Goal: Task Accomplishment & Management: Manage account settings

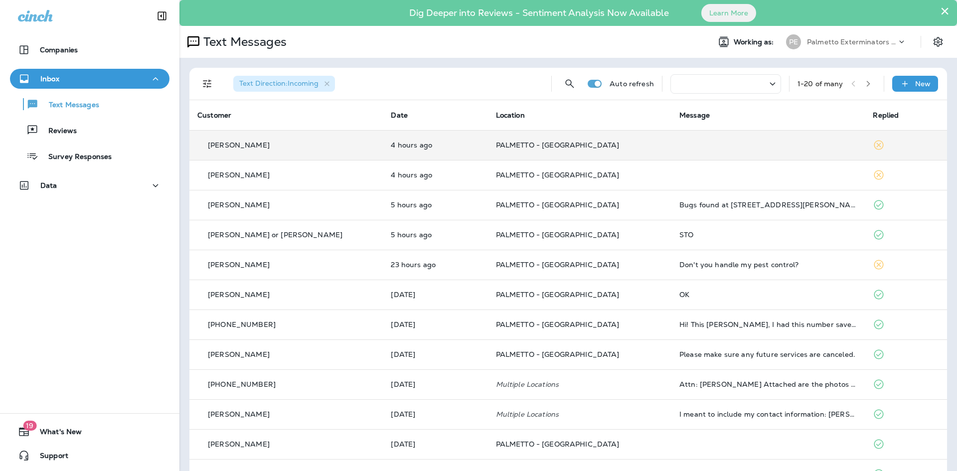
click at [626, 157] on td "PALMETTO - [GEOGRAPHIC_DATA]" at bounding box center [579, 145] width 183 height 30
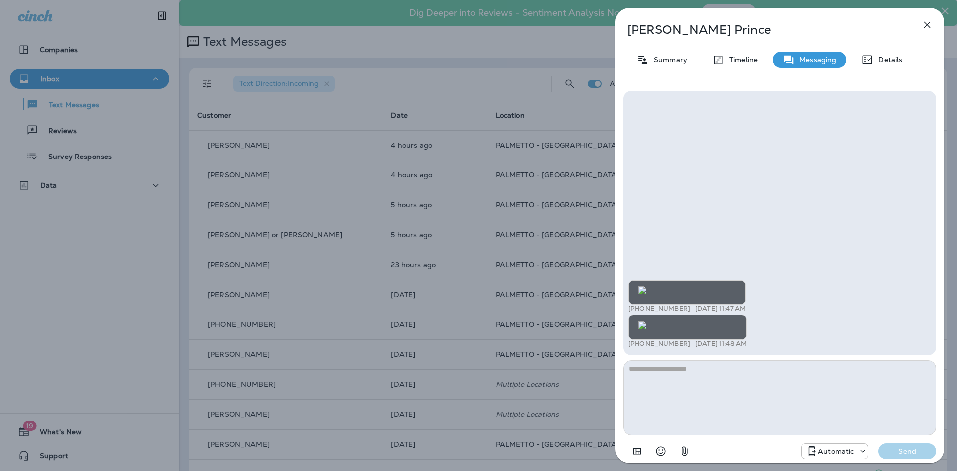
scroll to position [-303, 0]
click at [361, 293] on div "[PERSON_NAME] Summary Timeline Messaging Details +1 (510) 367-5944 [DATE] 11:47…" at bounding box center [478, 235] width 957 height 471
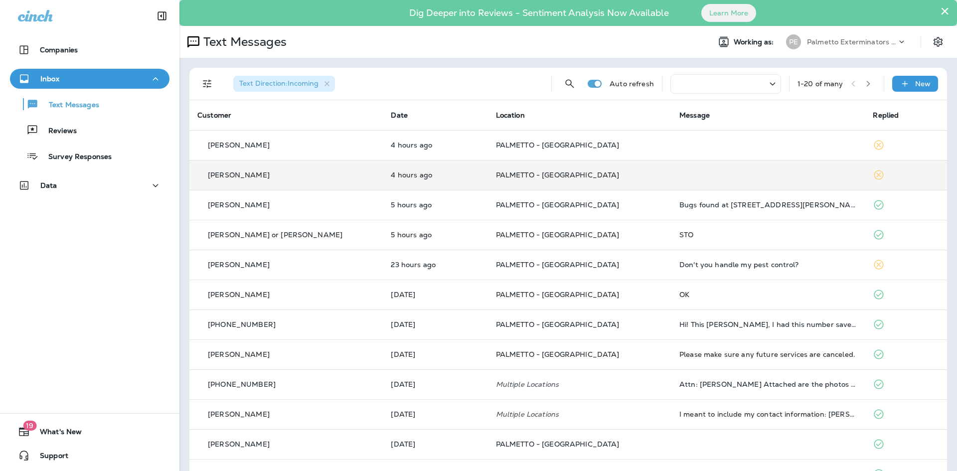
click at [488, 175] on td "PALMETTO - [GEOGRAPHIC_DATA]" at bounding box center [579, 175] width 183 height 30
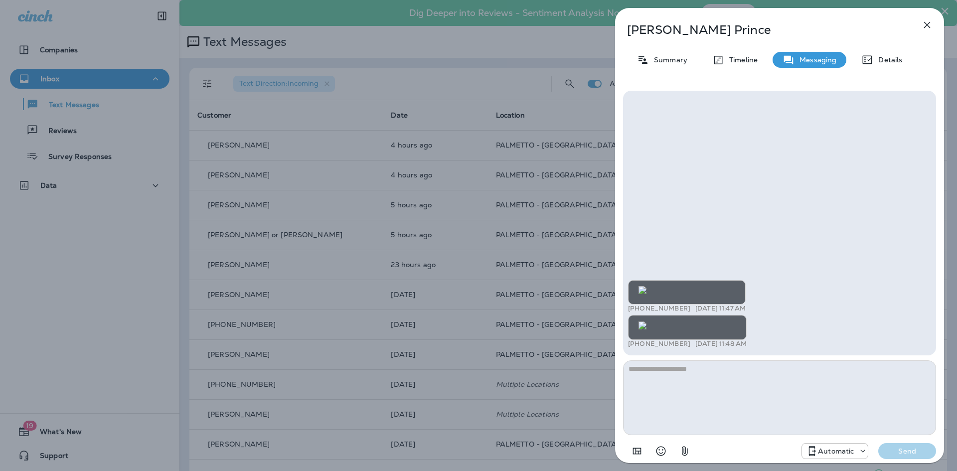
scroll to position [-4, 0]
click at [452, 270] on div "[PERSON_NAME] Summary Timeline Messaging Details +1 (510) 367-5944 [DATE] 11:47…" at bounding box center [478, 235] width 957 height 471
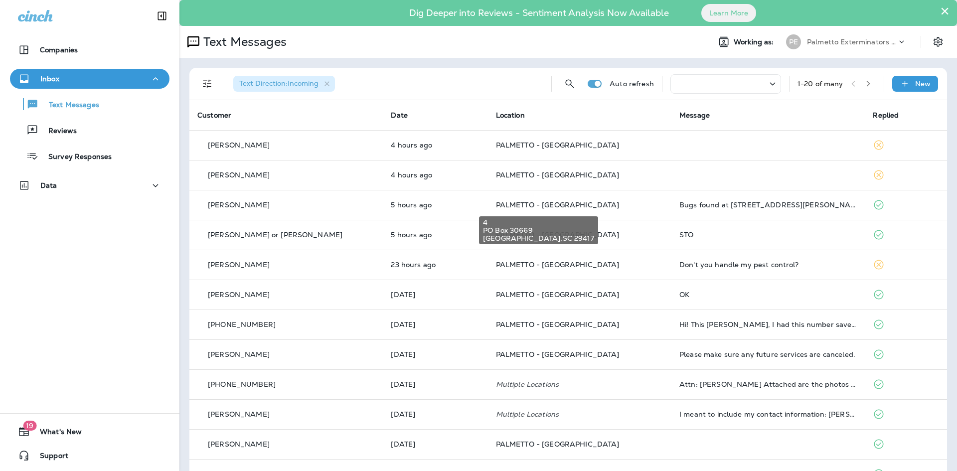
click at [496, 201] on span "PALMETTO - [GEOGRAPHIC_DATA]" at bounding box center [558, 204] width 124 height 9
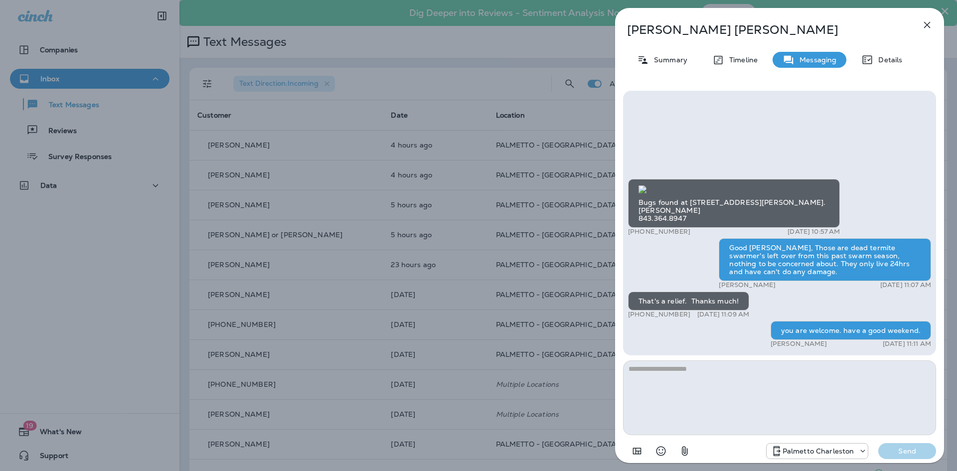
scroll to position [-49, 0]
click at [356, 286] on div "[PERSON_NAME] Summary Timeline Messaging Details Bugs found at [STREET_ADDRESS]…" at bounding box center [478, 235] width 957 height 471
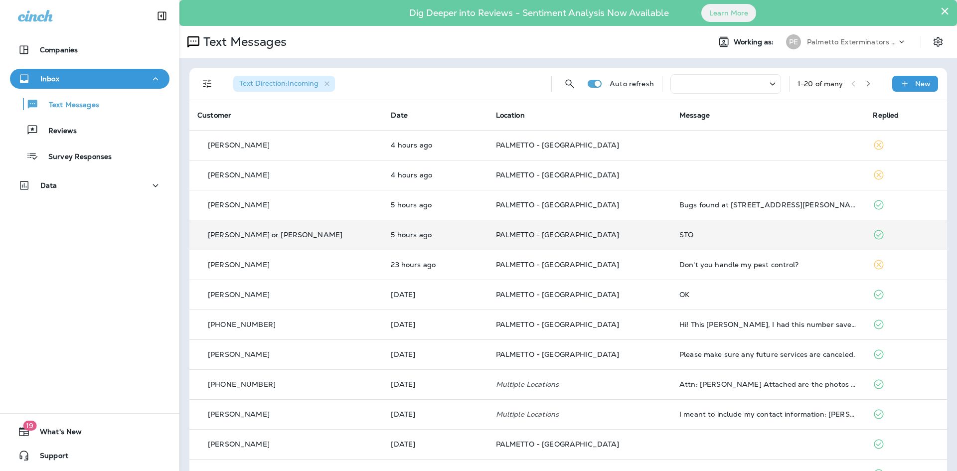
click at [339, 236] on td "[PERSON_NAME] or [PERSON_NAME]" at bounding box center [285, 235] width 193 height 30
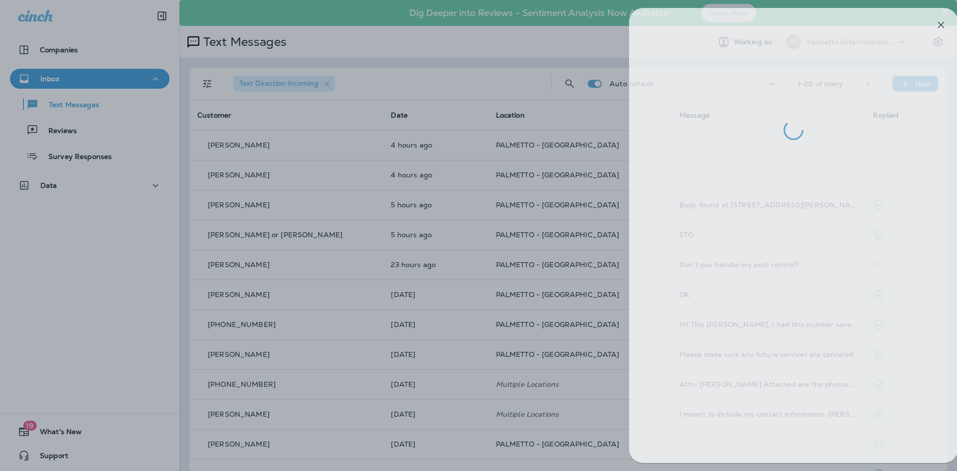
click at [420, 337] on div at bounding box center [492, 235] width 957 height 471
